Goal: Task Accomplishment & Management: Use online tool/utility

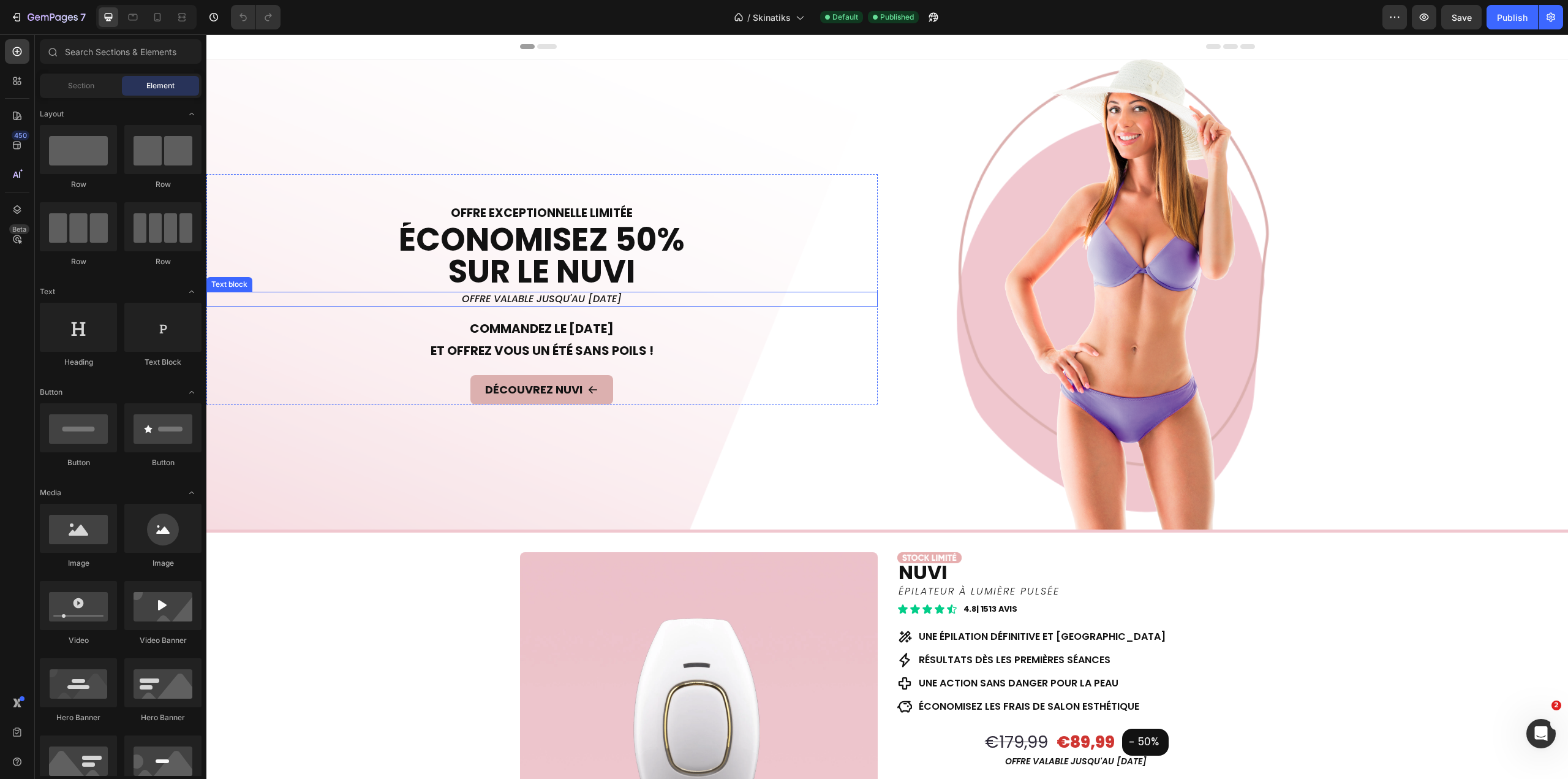
click at [576, 295] on p "offre valable jusqu'au [DATE]" at bounding box center [542, 300] width 669 height 13
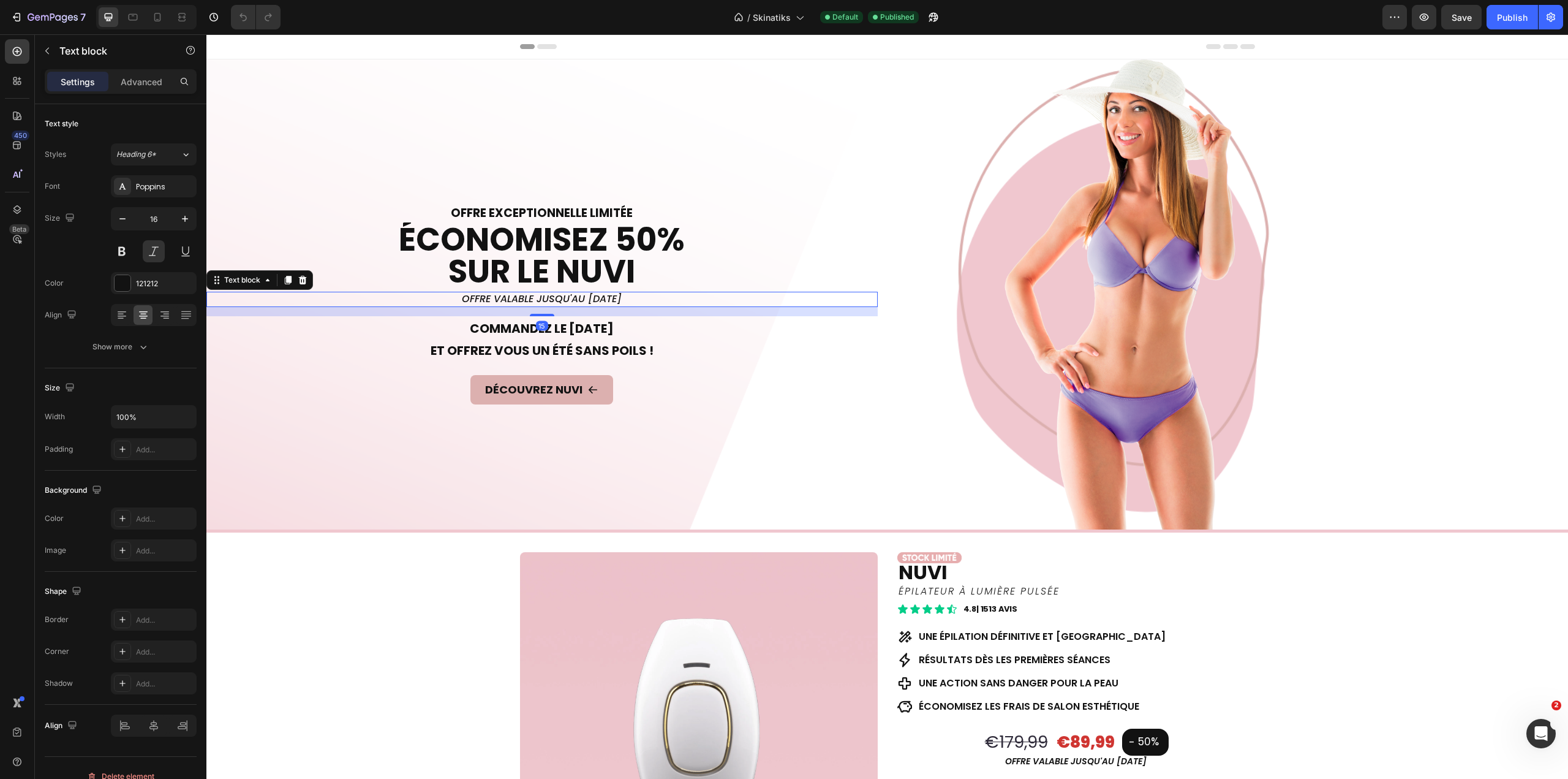
click at [576, 295] on p "offre valable jusqu'au [DATE]" at bounding box center [542, 300] width 669 height 13
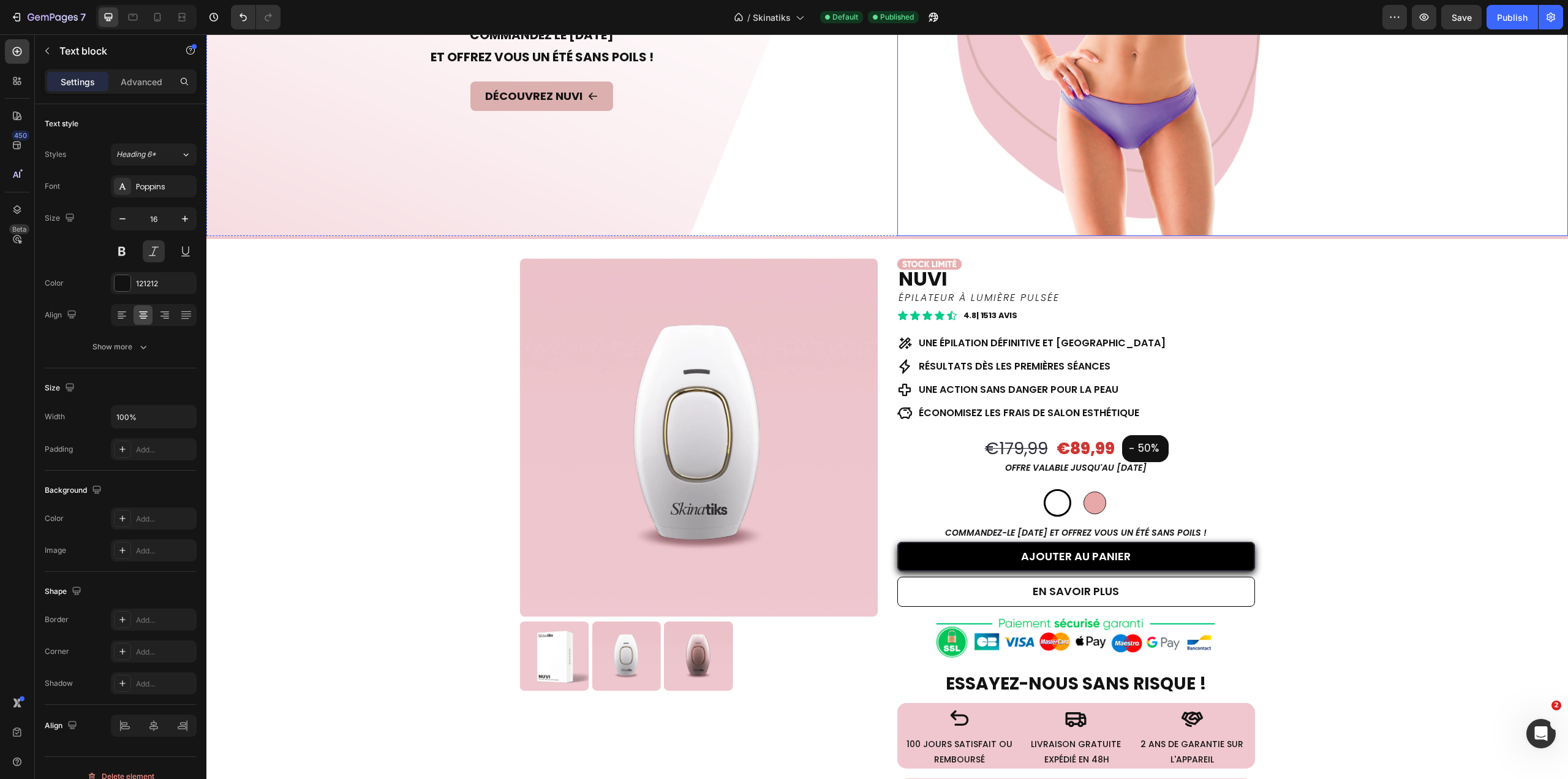
scroll to position [307, 0]
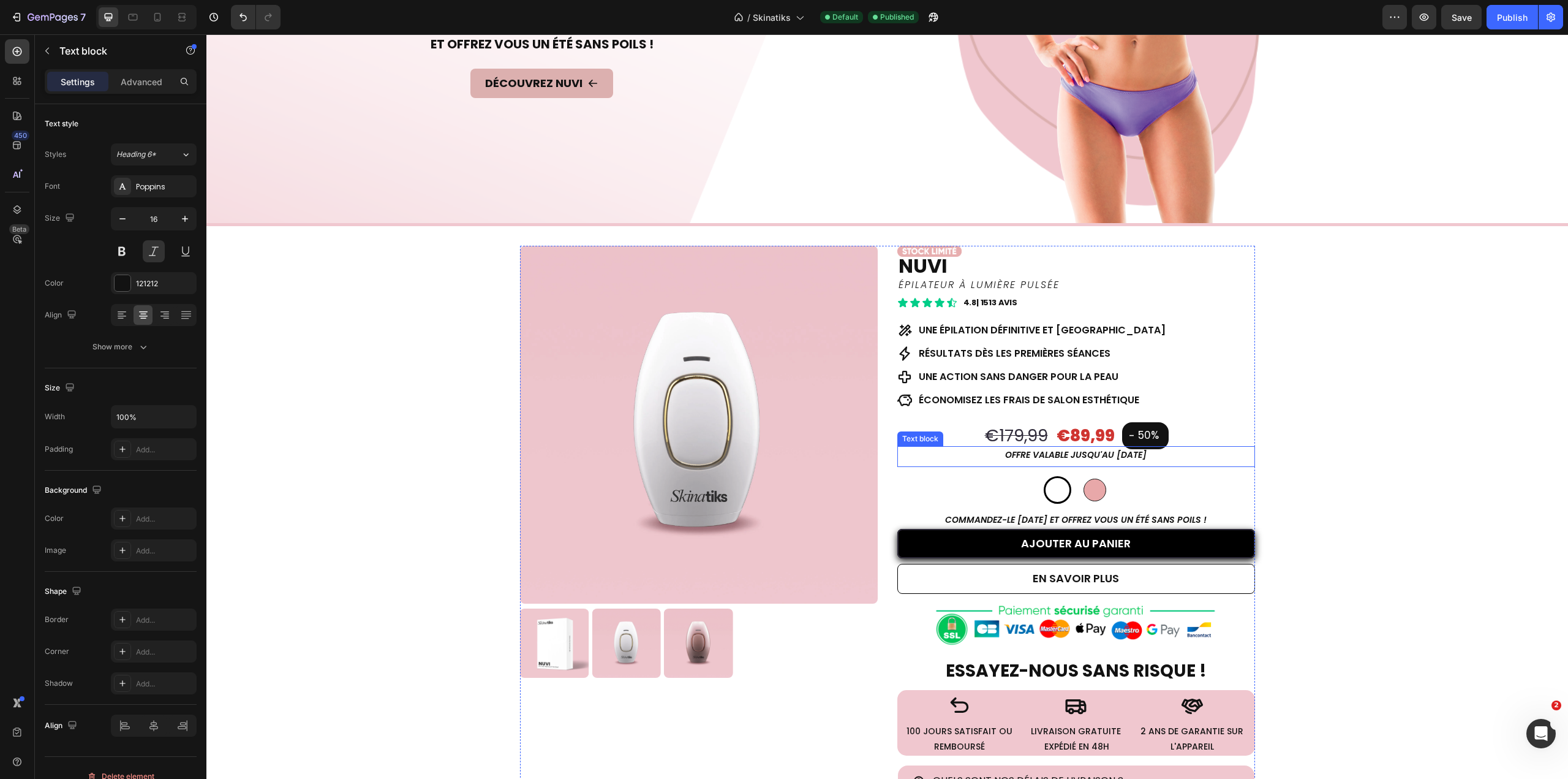
click at [1101, 451] on p "offre valable jusqu'au [DATE]" at bounding box center [1076, 455] width 355 height 15
click at [1453, 15] on span "Save" at bounding box center [1462, 17] width 20 height 10
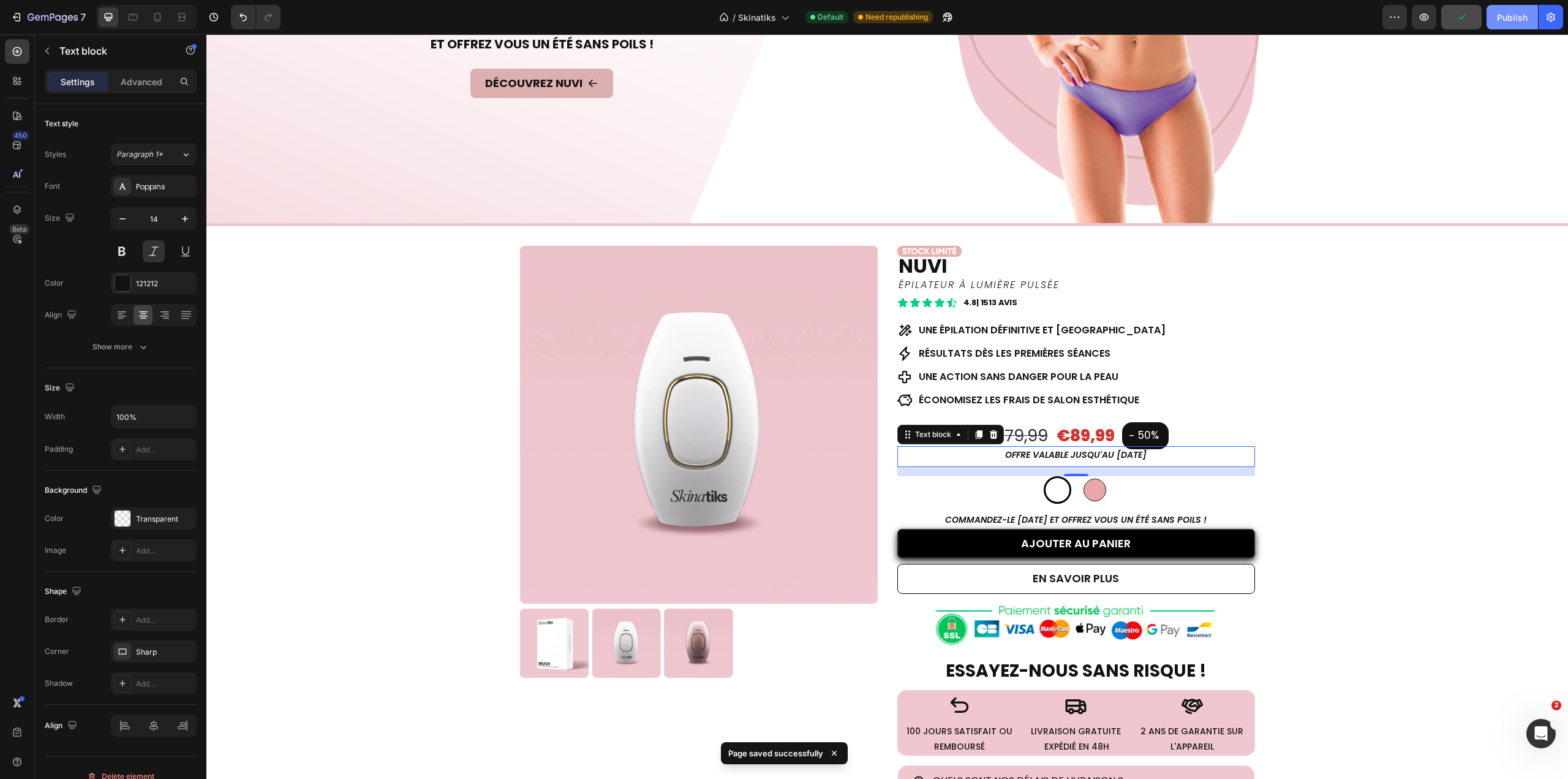
click at [1500, 17] on div "Publish" at bounding box center [1512, 17] width 31 height 13
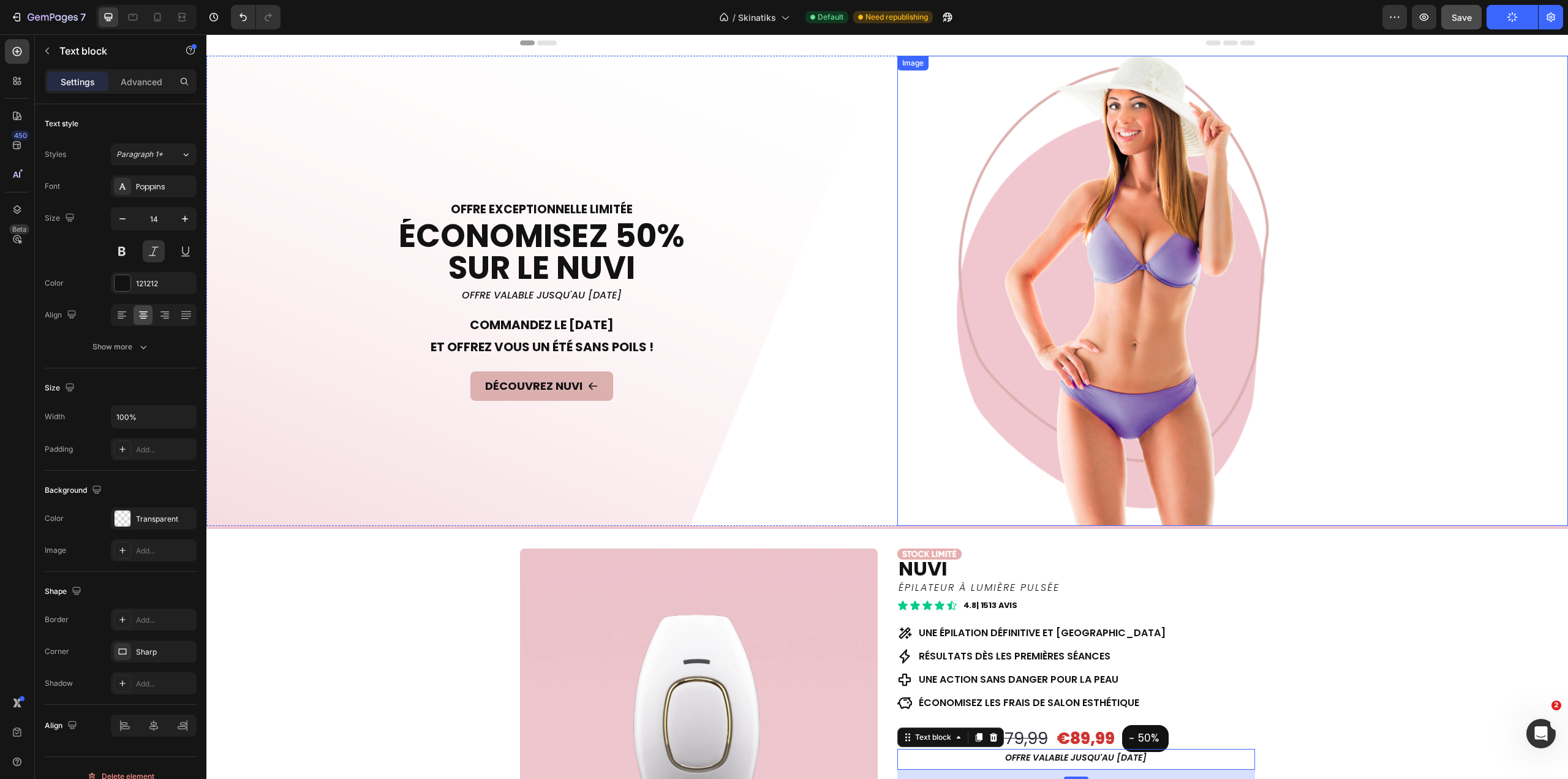
scroll to position [0, 0]
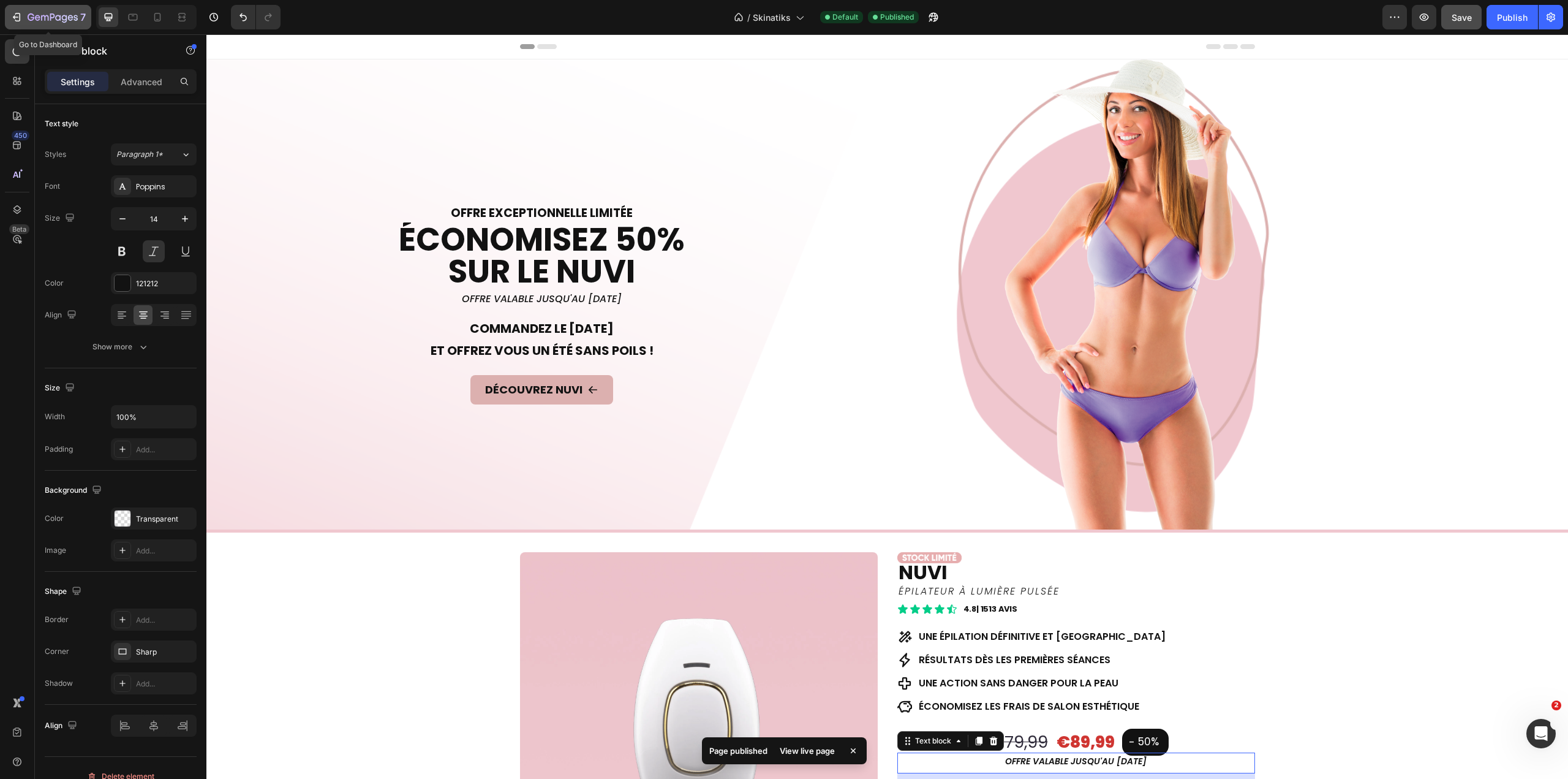
click at [35, 15] on icon "button" at bounding box center [52, 18] width 51 height 10
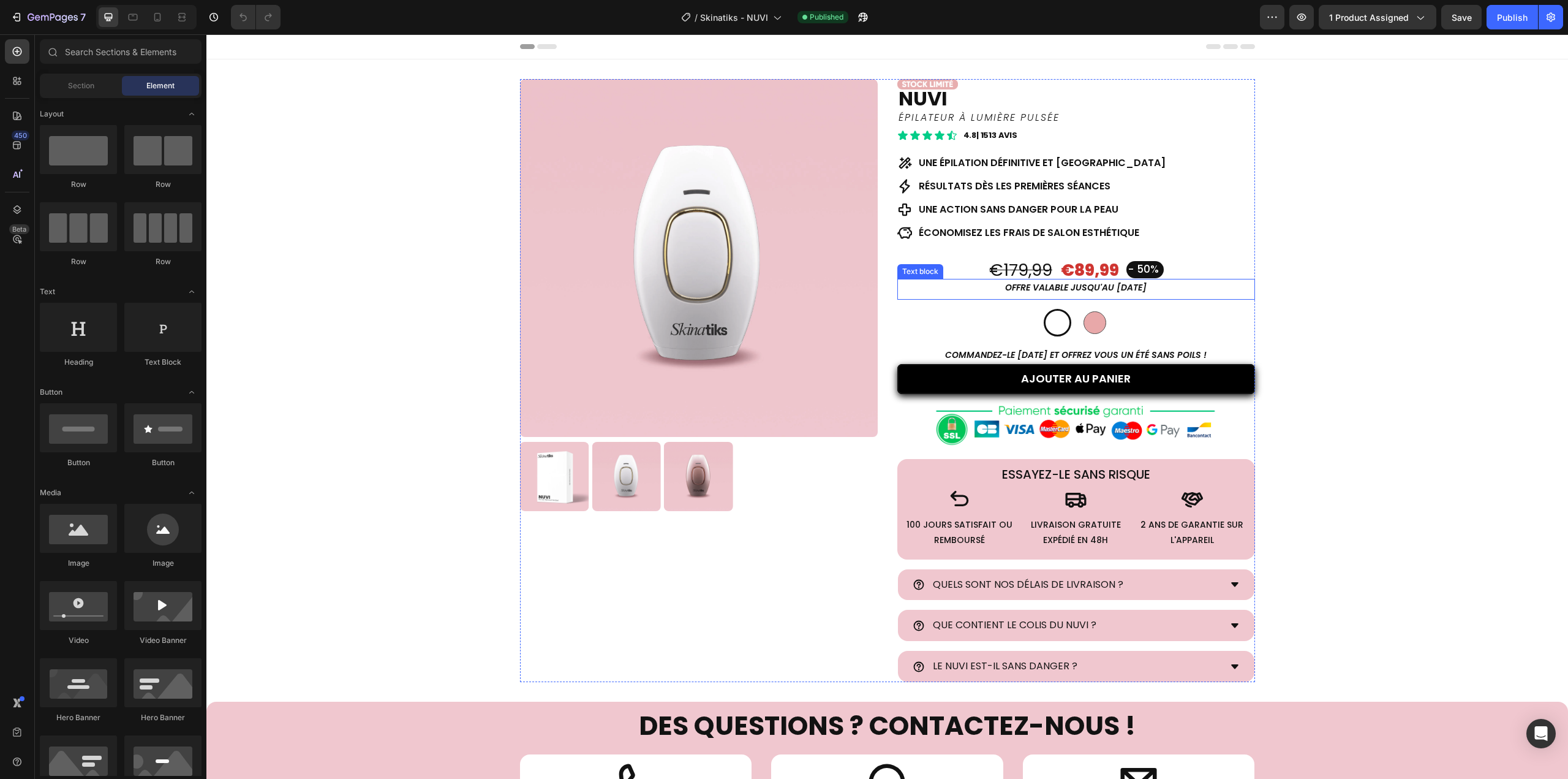
click at [1100, 289] on p "OFFRE valable jusqu'au 27 SEPTEMBRE" at bounding box center [1076, 288] width 355 height 15
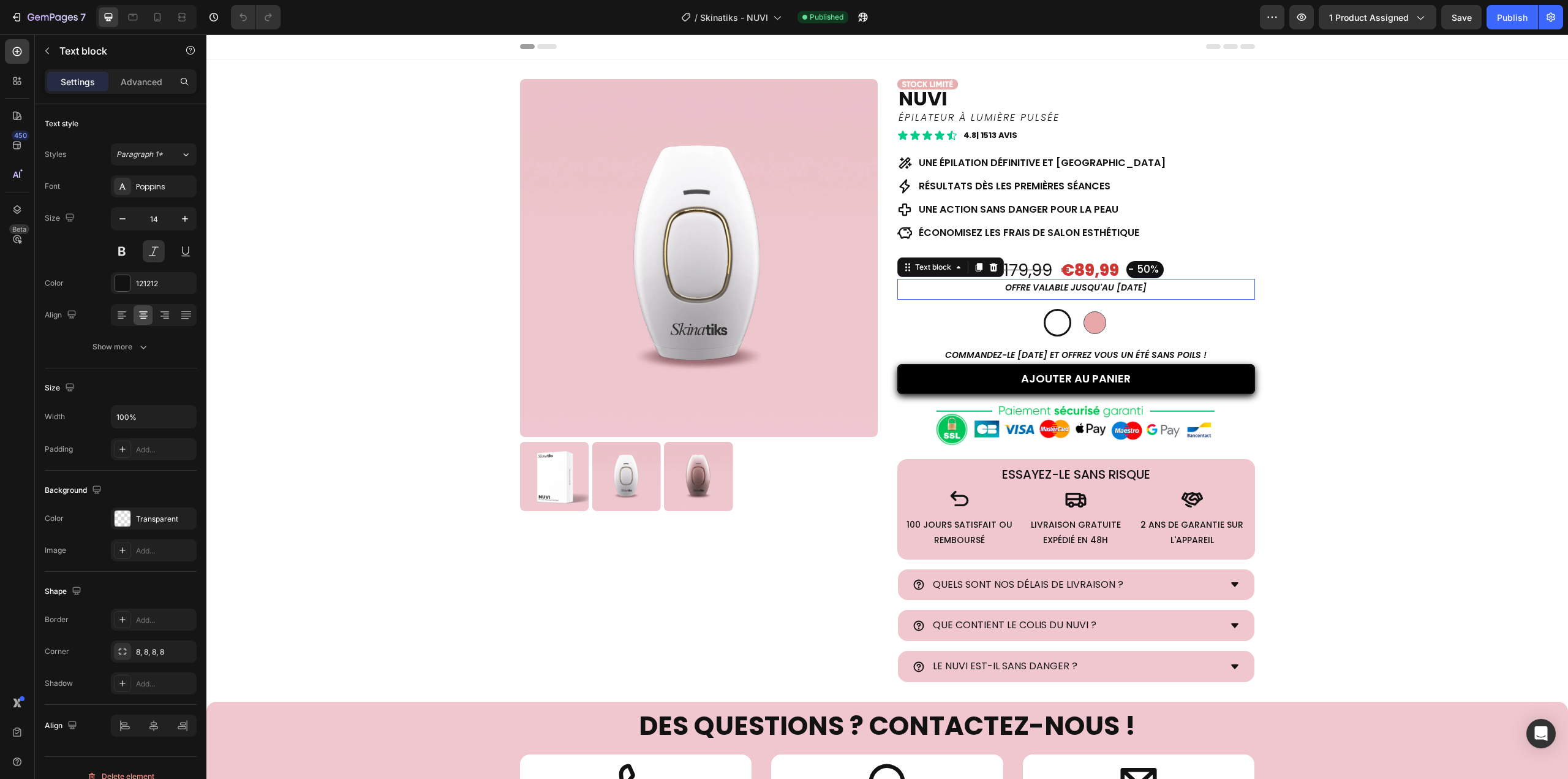
click at [1100, 289] on p "OFFRE valable jusqu'au 27 SEPTEMBRE" at bounding box center [1076, 288] width 355 height 15
click at [156, 11] on icon at bounding box center [157, 17] width 12 height 12
type input "12"
type input "Auto"
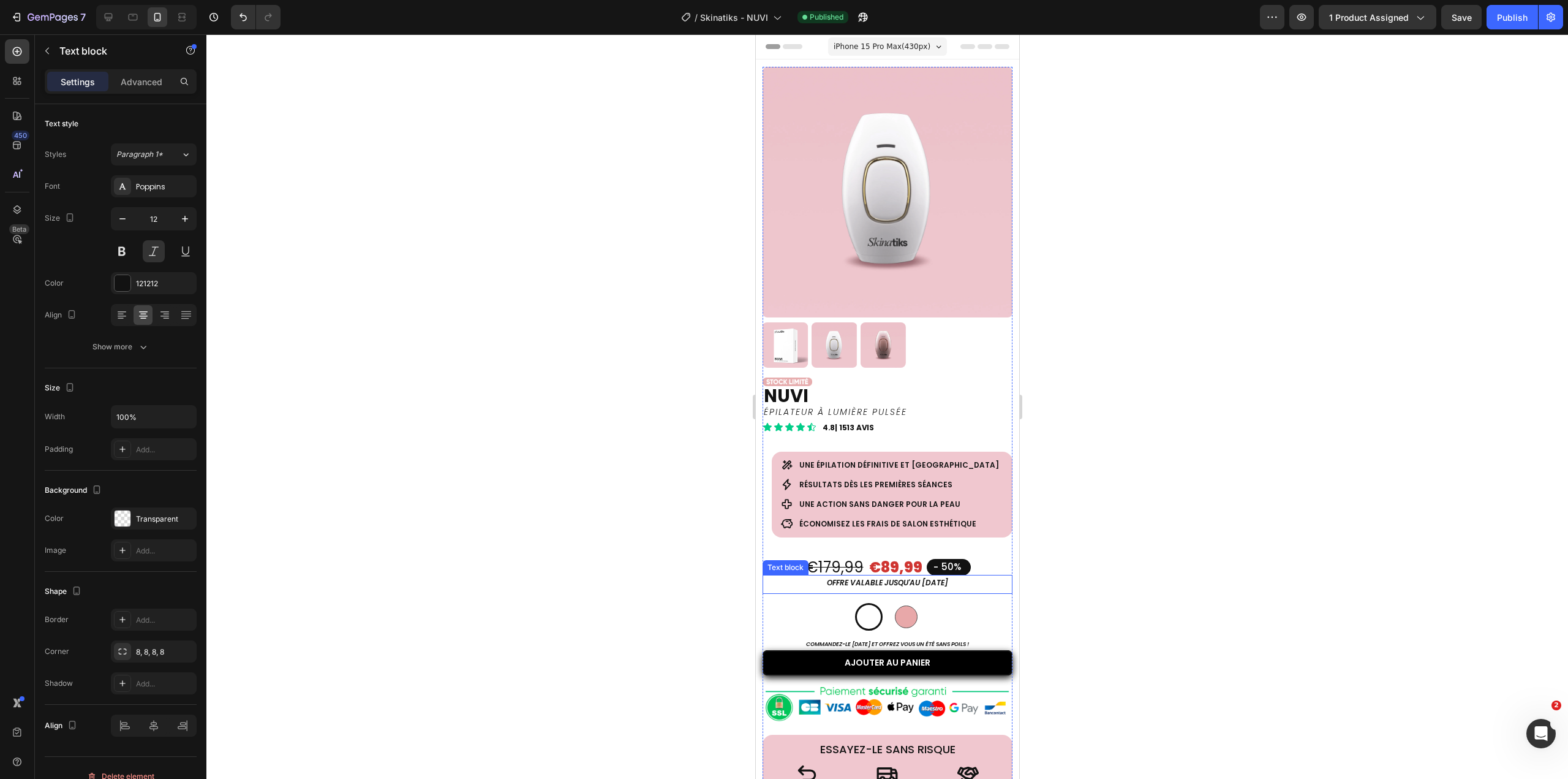
click at [906, 576] on p "OFFRE valable jusqu'au 27 SEPTEMBRE" at bounding box center [887, 582] width 248 height 13
click at [1444, 17] on button "Save" at bounding box center [1461, 17] width 40 height 24
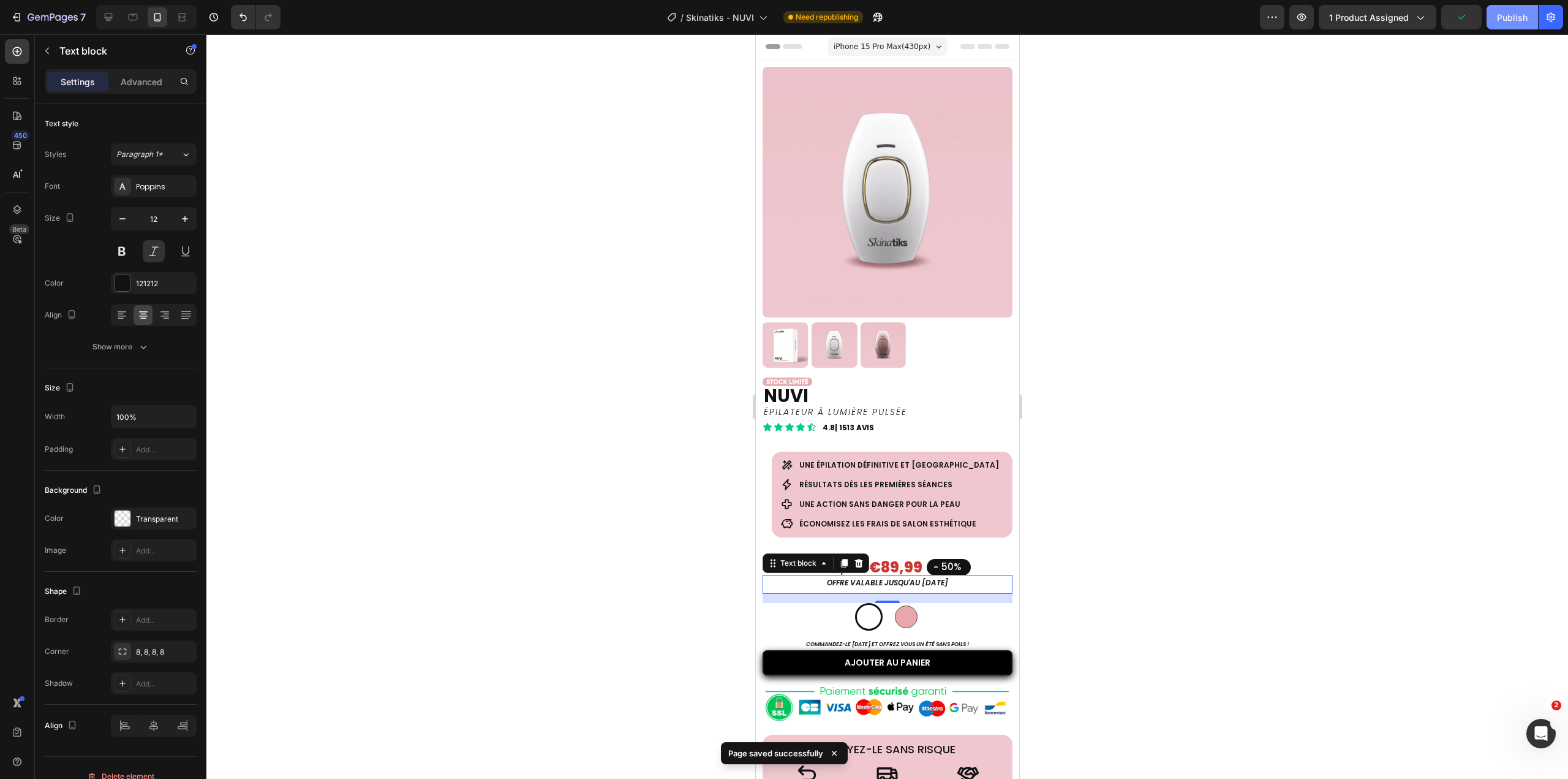
click at [1502, 24] on button "Publish" at bounding box center [1512, 17] width 51 height 24
